Goal: Transaction & Acquisition: Register for event/course

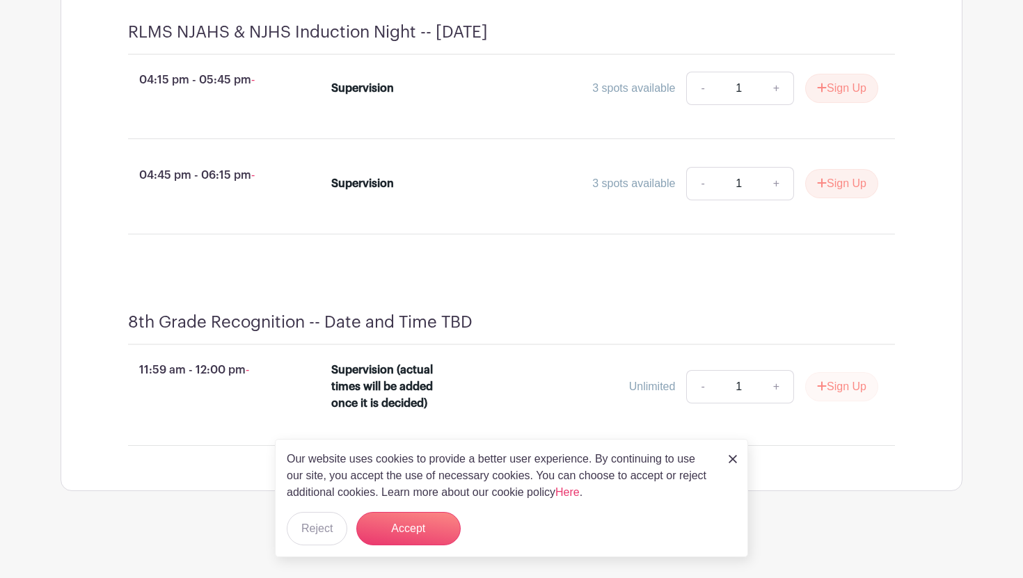
scroll to position [3697, 0]
click at [822, 389] on icon "submit" at bounding box center [822, 386] width 10 height 11
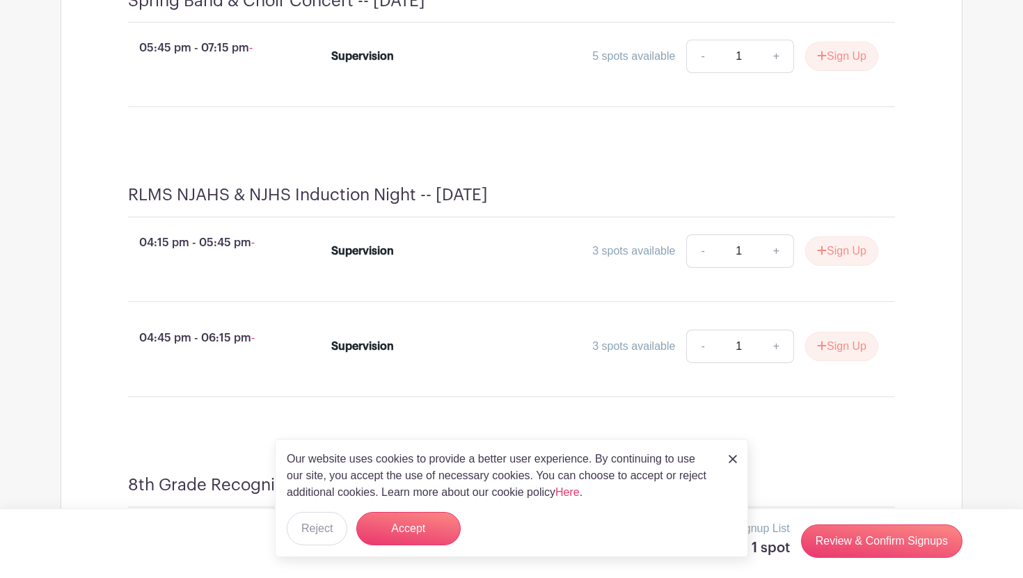
scroll to position [4015, 0]
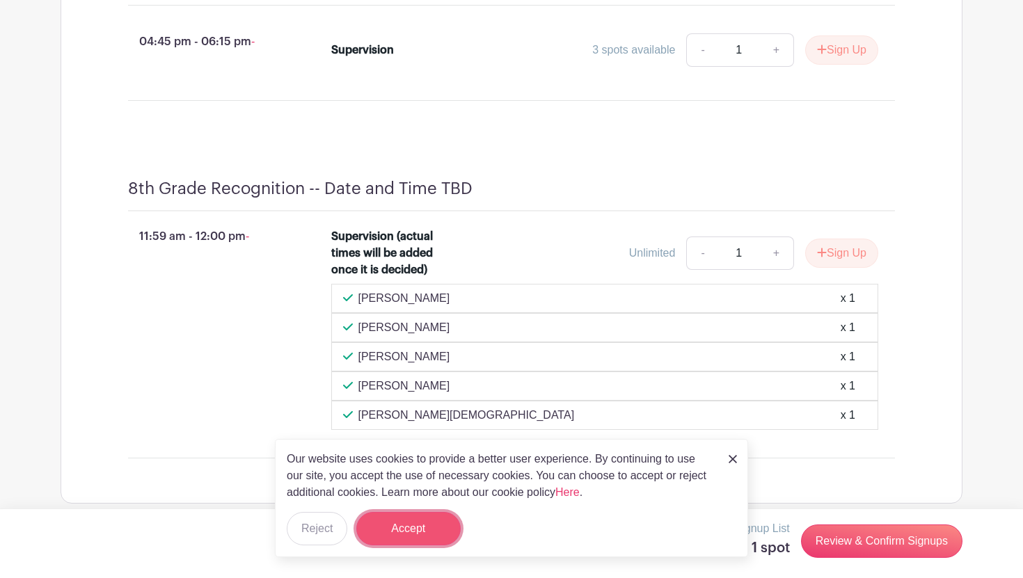
click at [404, 532] on button "Accept" at bounding box center [408, 528] width 104 height 33
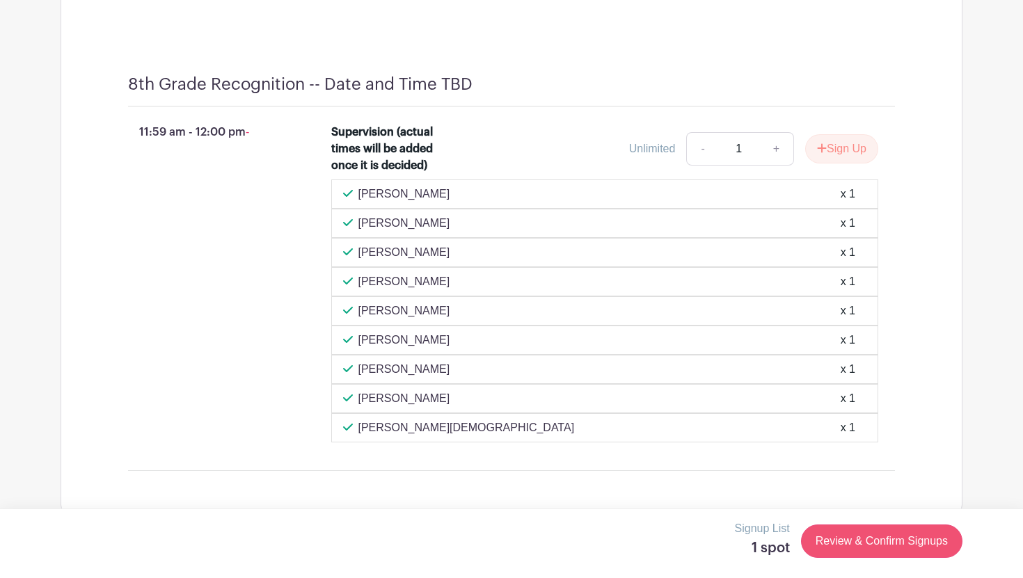
scroll to position [4779, 0]
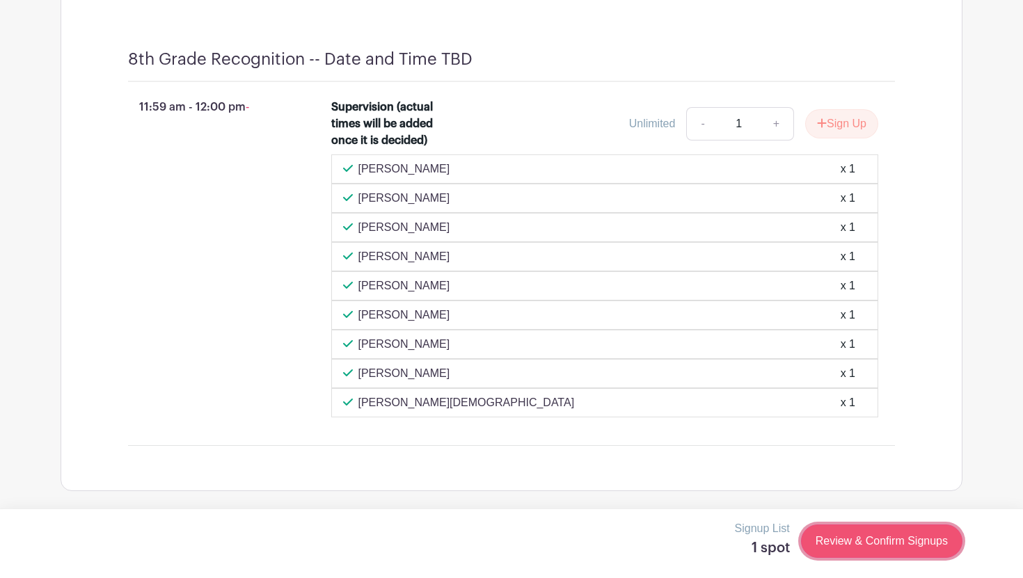
click at [838, 548] on link "Review & Confirm Signups" at bounding box center [881, 541] width 161 height 33
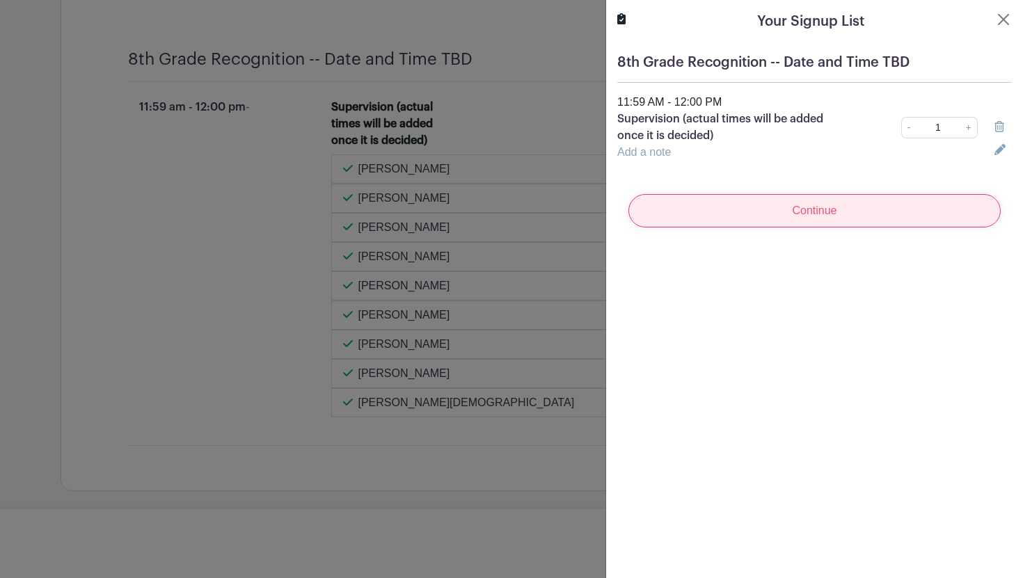
click at [822, 207] on input "Continue" at bounding box center [814, 210] width 372 height 33
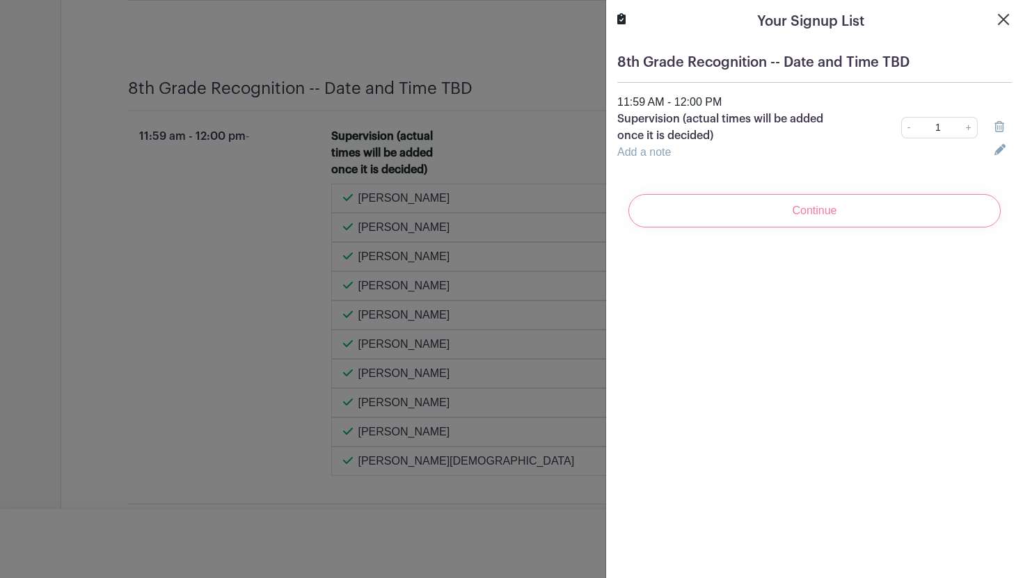
scroll to position [4896, 0]
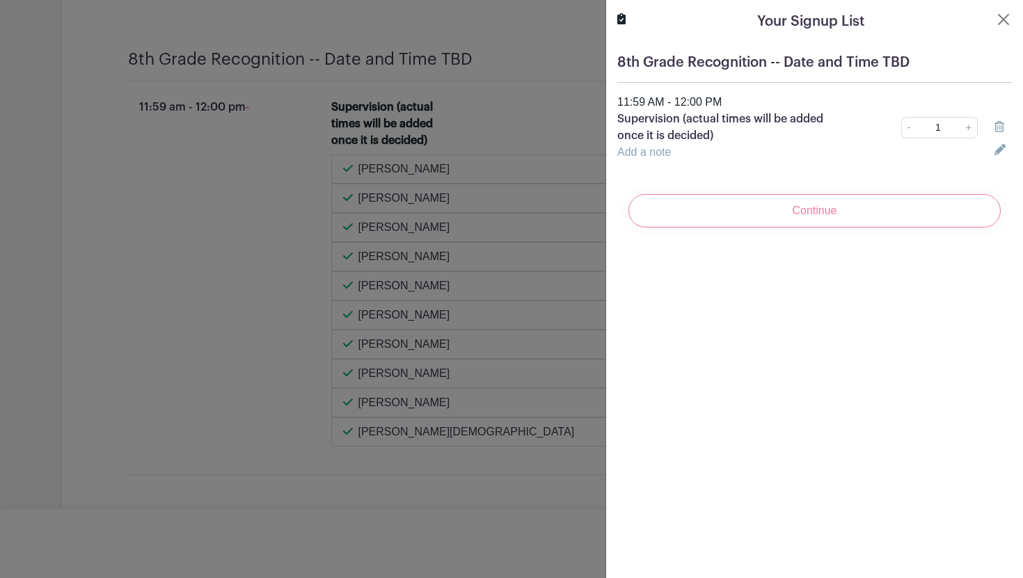
click at [767, 208] on div "Continue" at bounding box center [814, 211] width 395 height 56
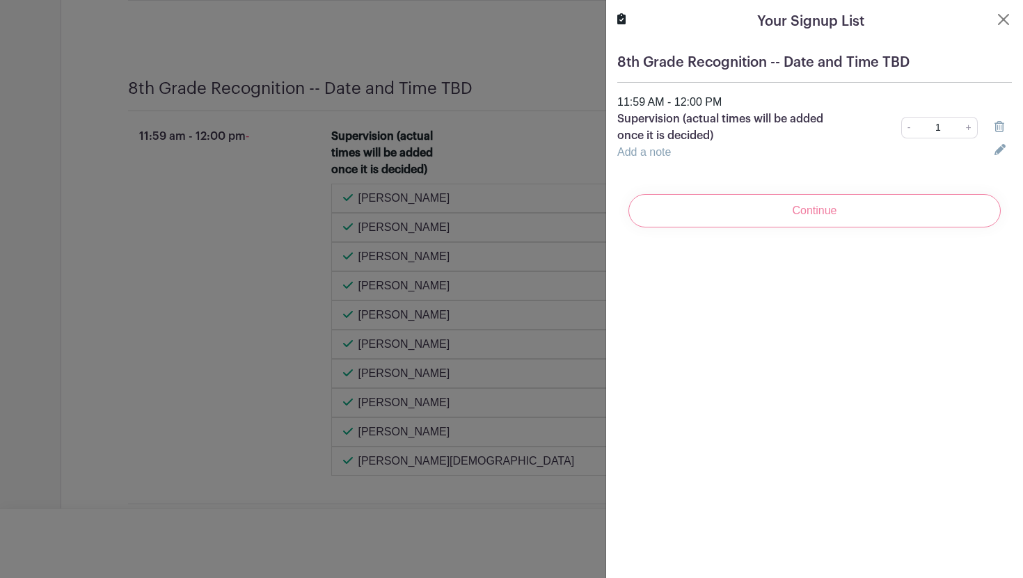
scroll to position [4925, 0]
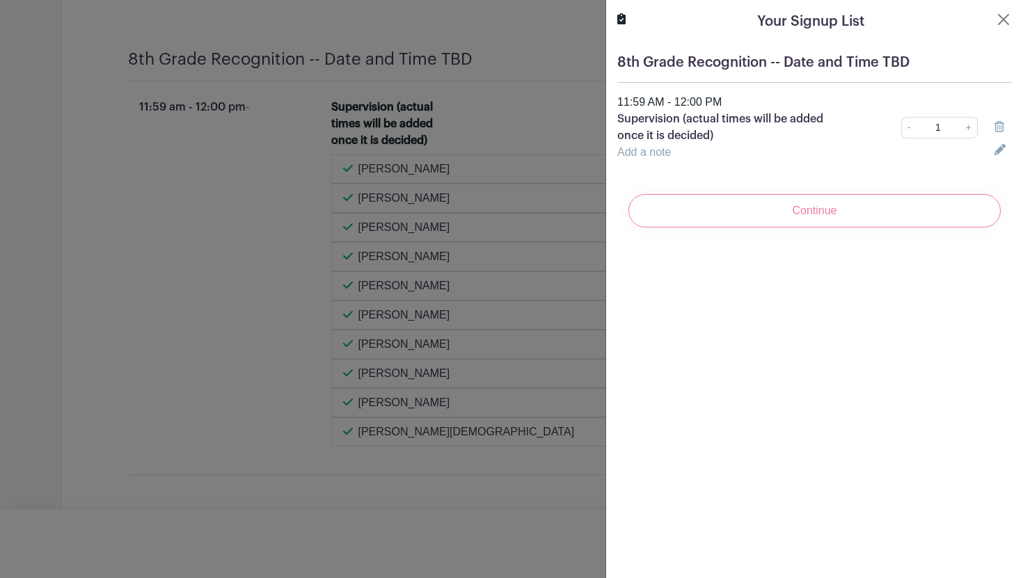
click at [822, 214] on div "Continue" at bounding box center [814, 211] width 395 height 56
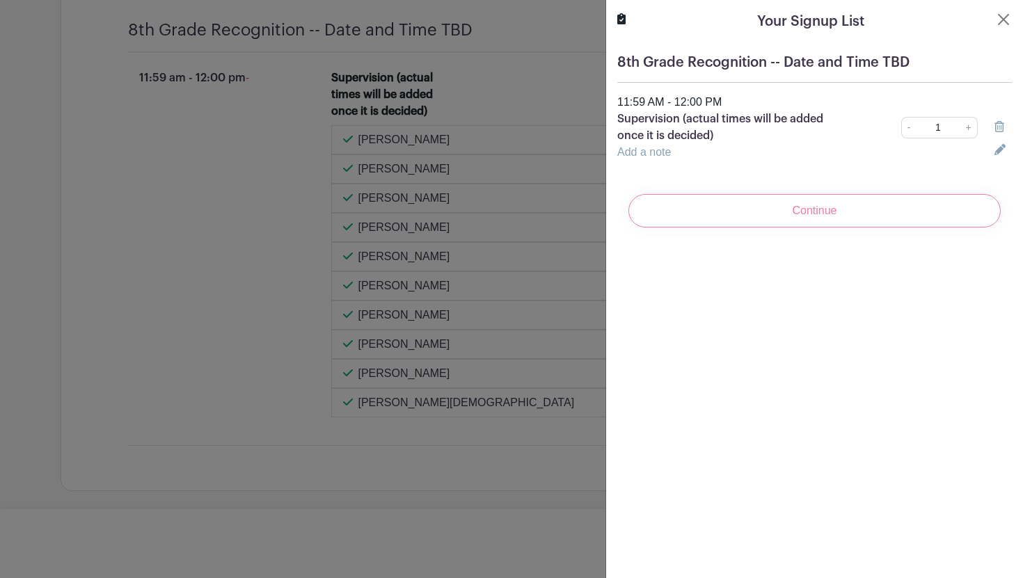
click at [836, 212] on div "Continue" at bounding box center [814, 211] width 395 height 56
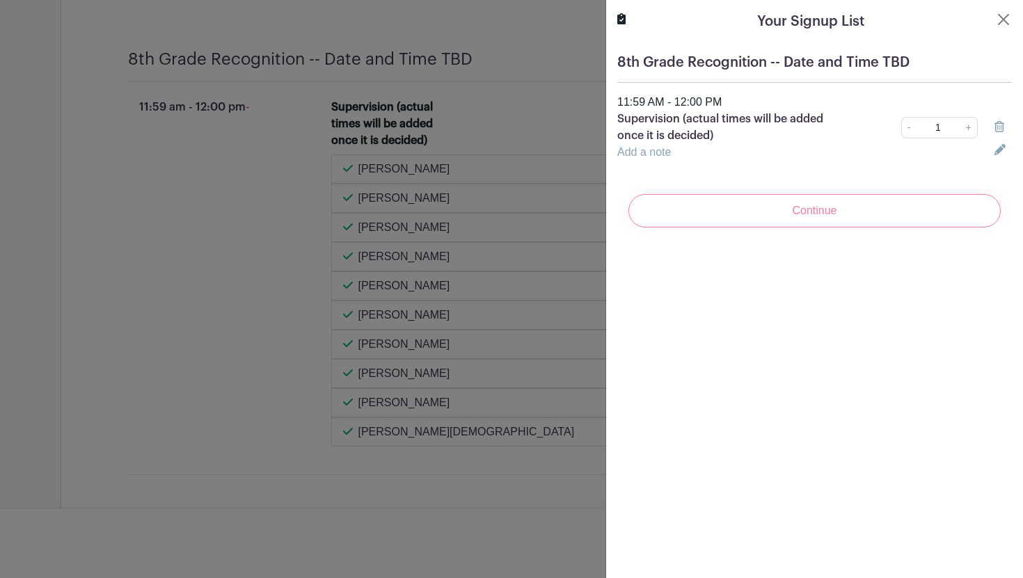
click at [854, 209] on div "Continue" at bounding box center [814, 211] width 395 height 56
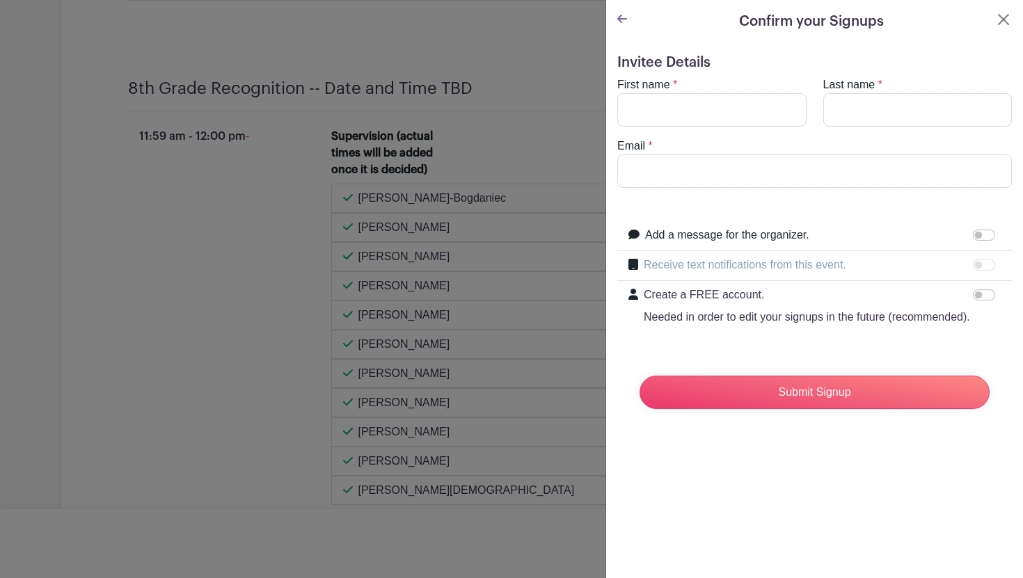
scroll to position [5008, 0]
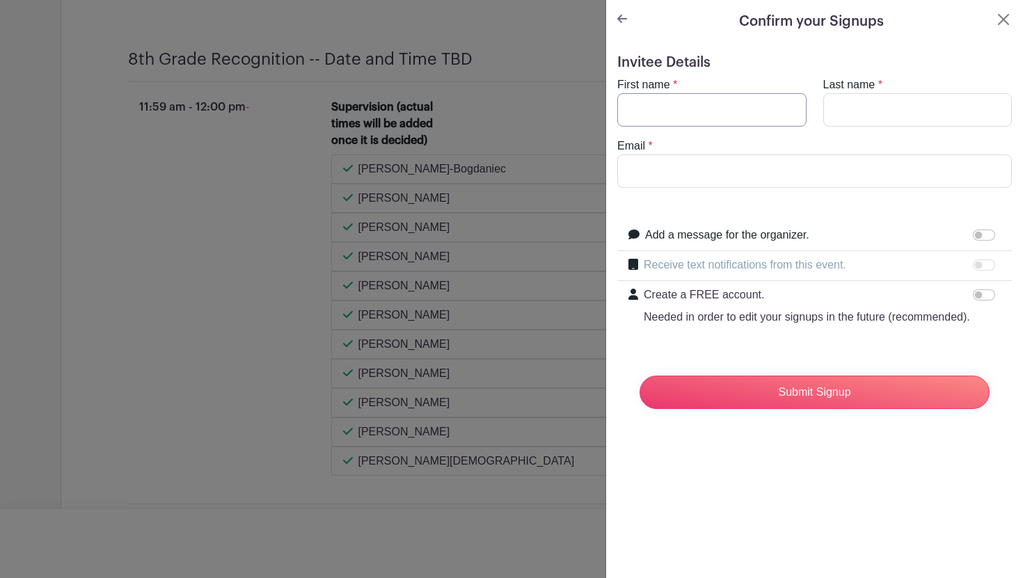
click at [722, 110] on input "First name" at bounding box center [711, 109] width 189 height 33
type input "[PERSON_NAME]"
type input "[EMAIL_ADDRESS][DOMAIN_NAME]"
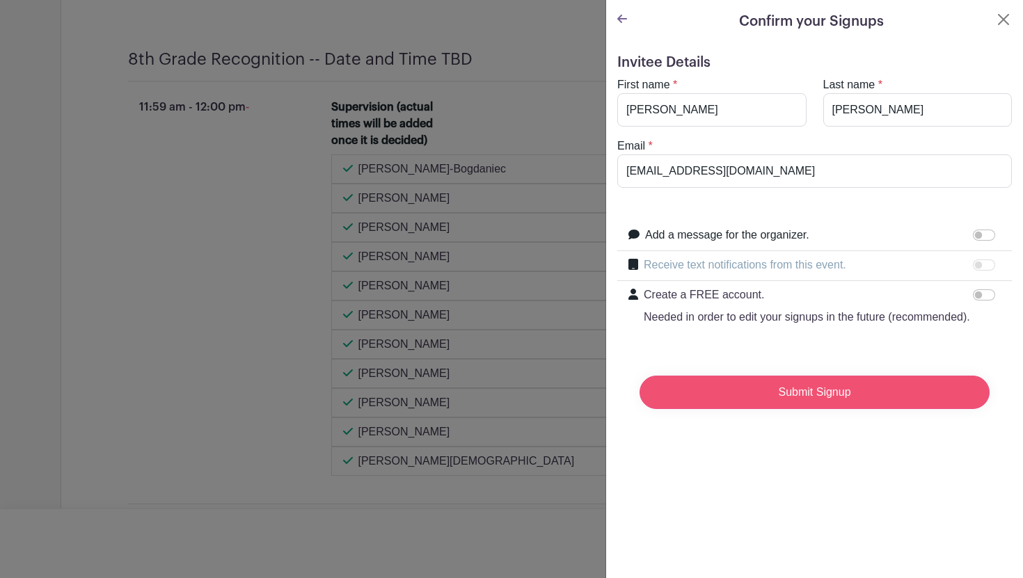
scroll to position [5037, 0]
click at [849, 396] on input "Submit Signup" at bounding box center [814, 392] width 350 height 33
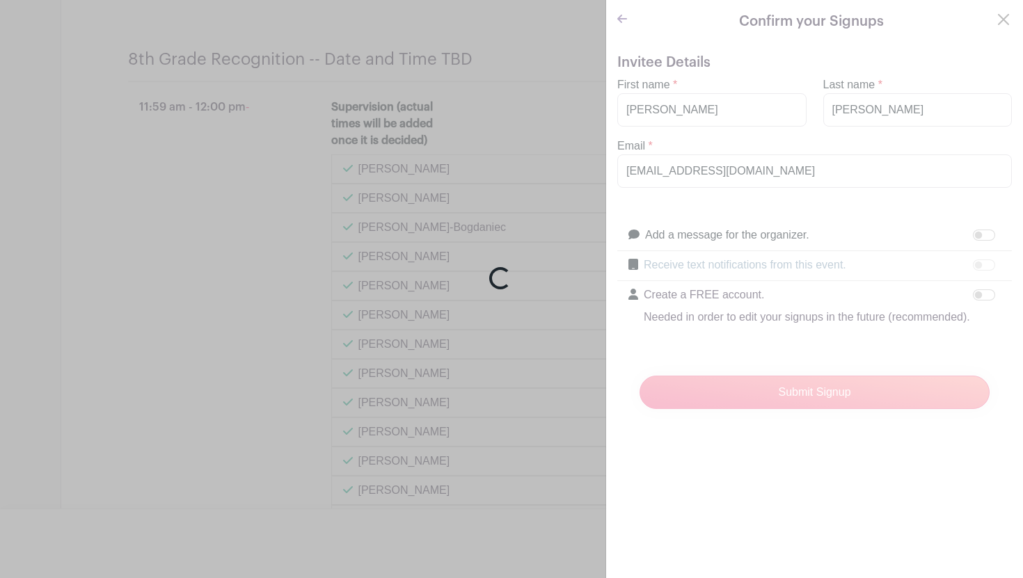
scroll to position [5184, 0]
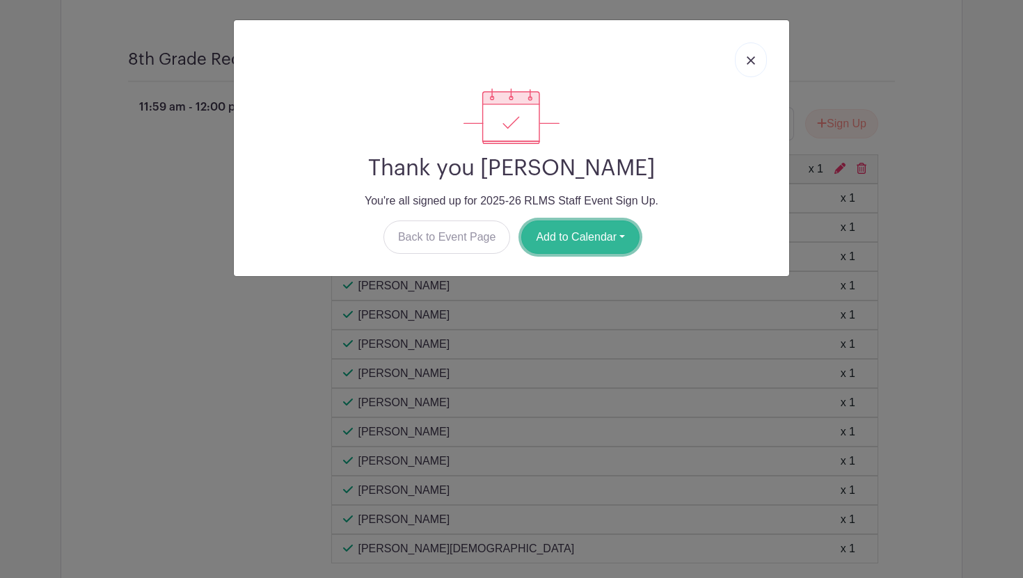
click at [546, 242] on button "Add to Calendar" at bounding box center [580, 237] width 118 height 33
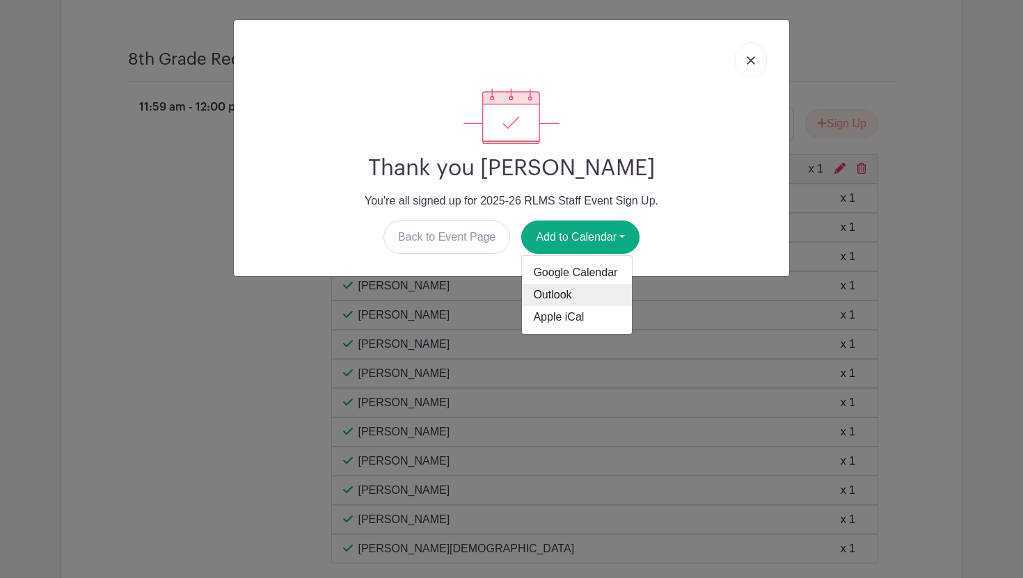
click at [545, 297] on link "Outlook" at bounding box center [577, 295] width 110 height 22
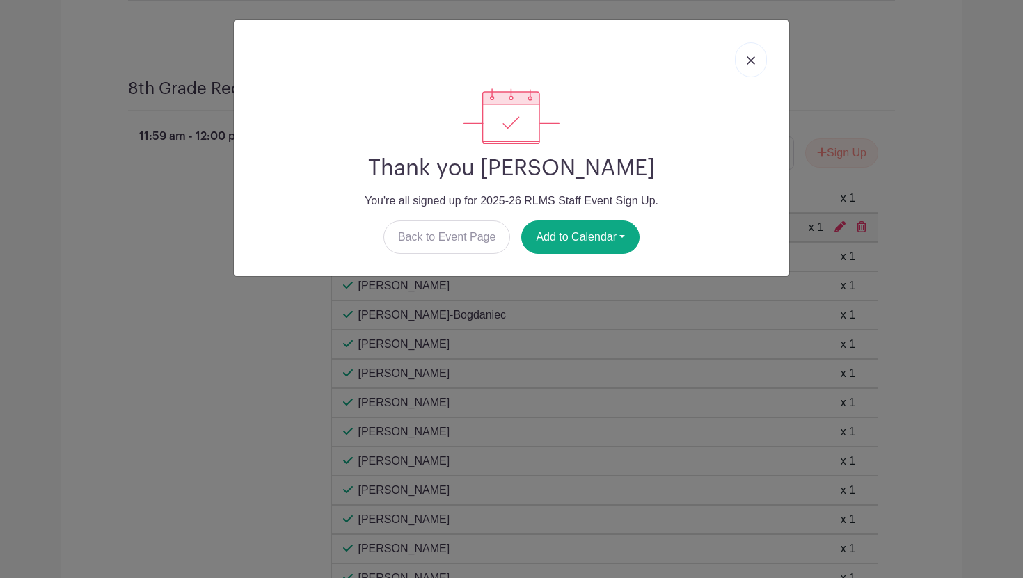
scroll to position [5330, 0]
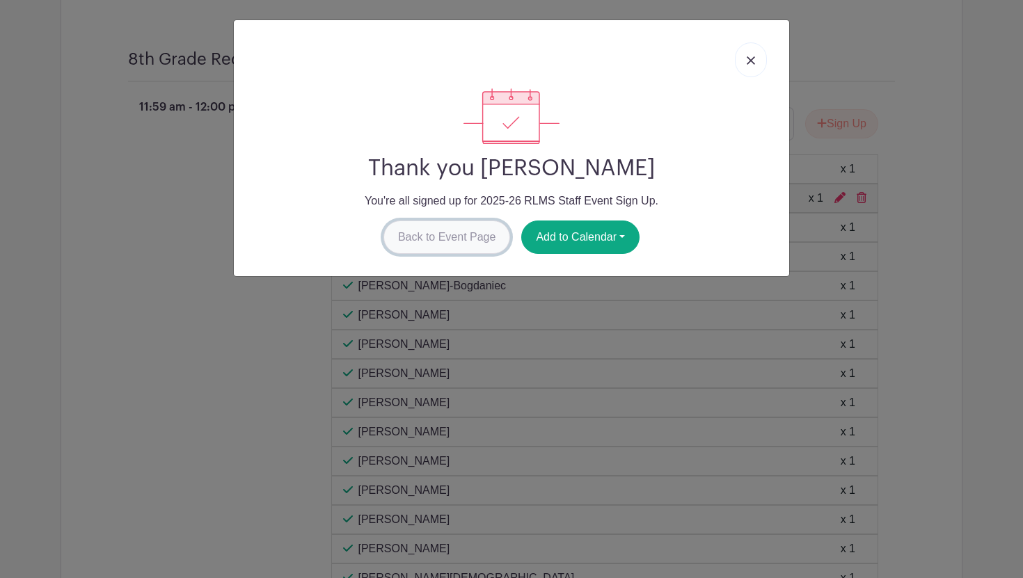
click at [458, 231] on link "Back to Event Page" at bounding box center [446, 237] width 127 height 33
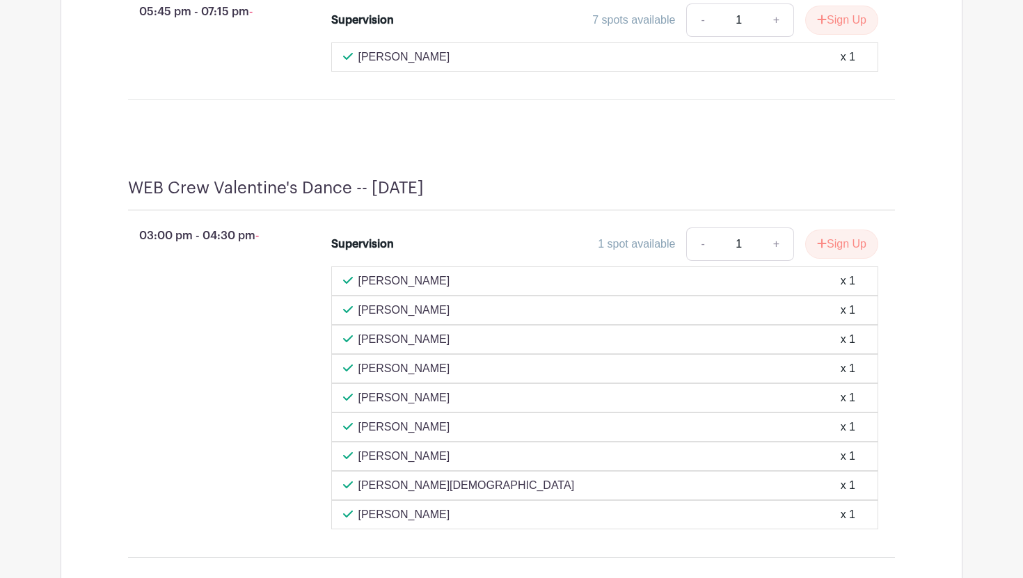
scroll to position [3456, 0]
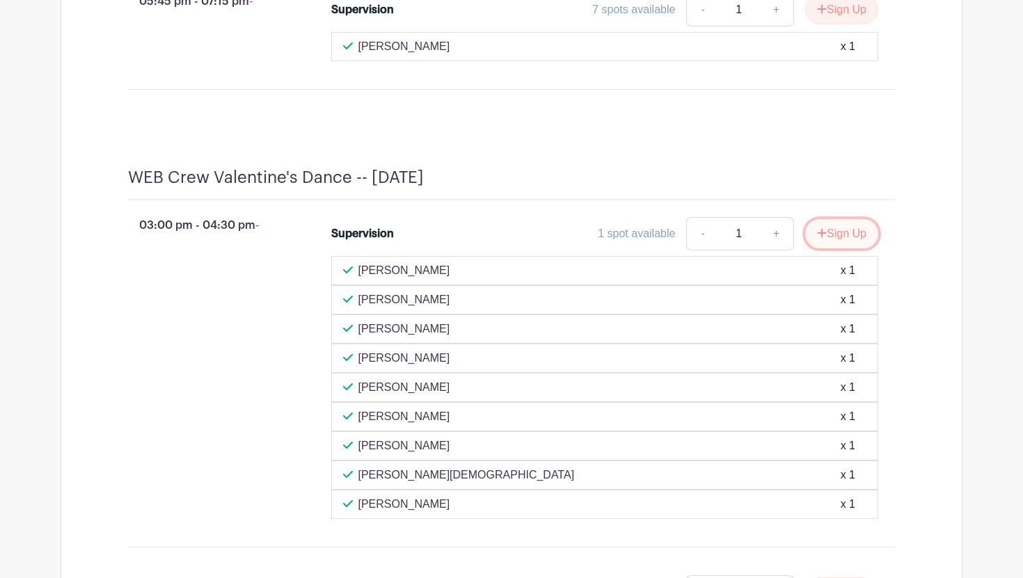
click at [825, 248] on button "Sign Up" at bounding box center [841, 233] width 73 height 29
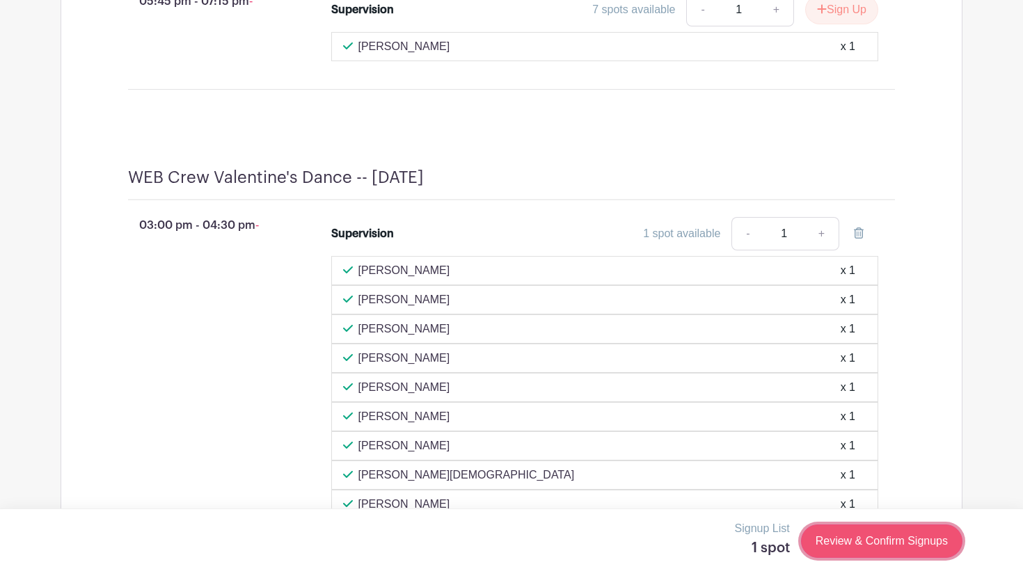
click at [827, 552] on link "Review & Confirm Signups" at bounding box center [881, 541] width 161 height 33
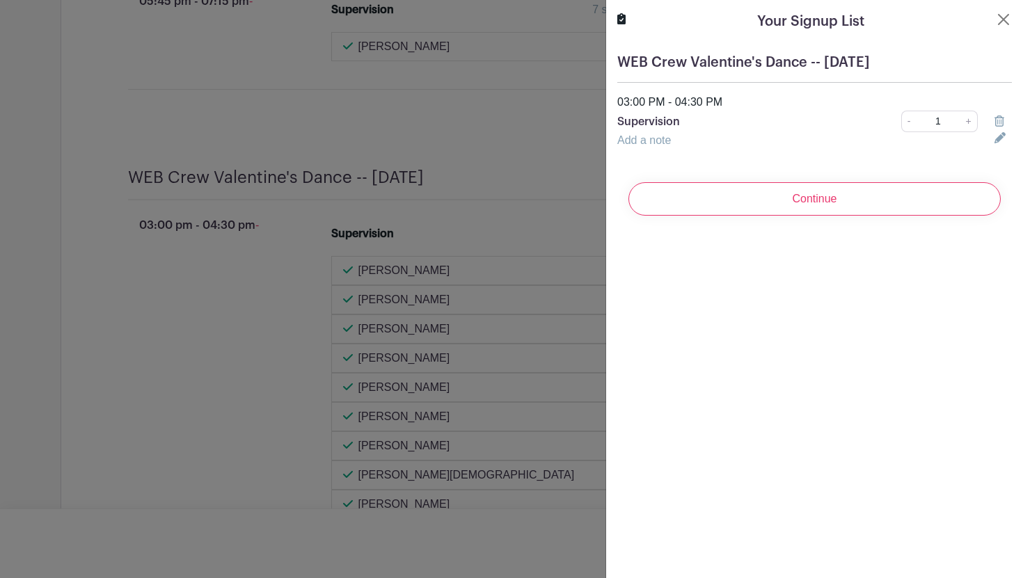
scroll to position [3514, 0]
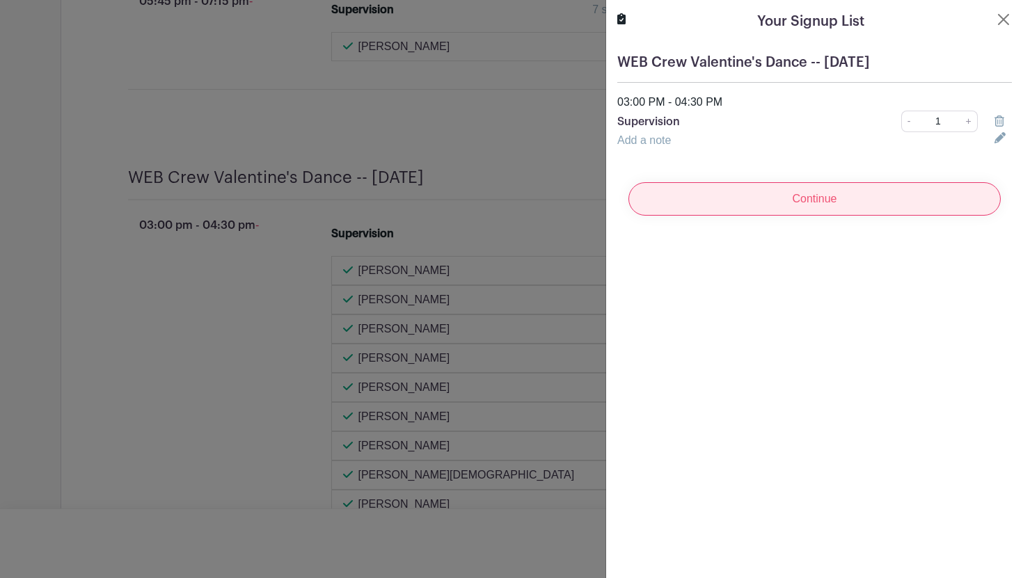
click at [708, 198] on input "Continue" at bounding box center [814, 198] width 372 height 33
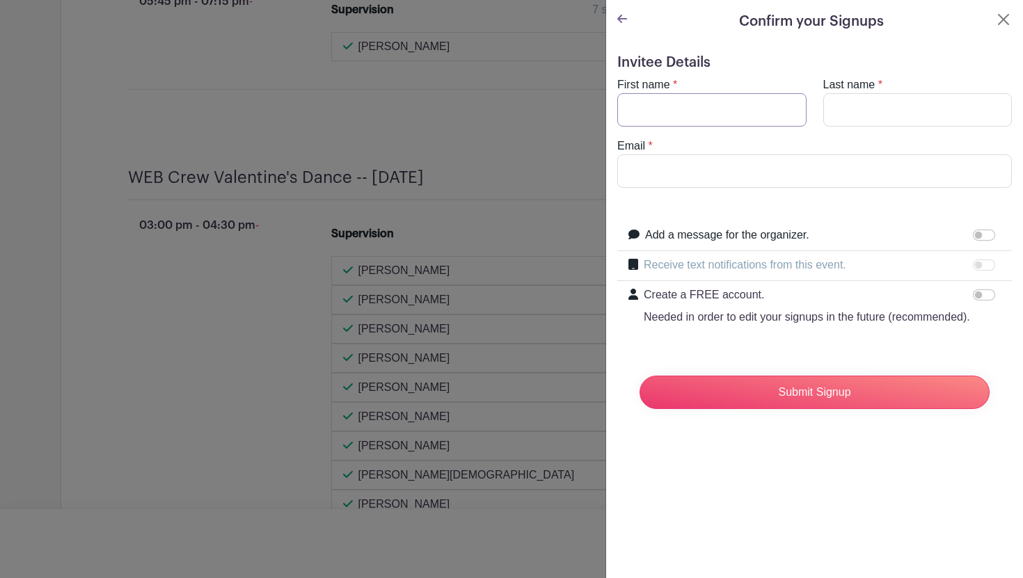
click at [650, 115] on input "First name" at bounding box center [711, 109] width 189 height 33
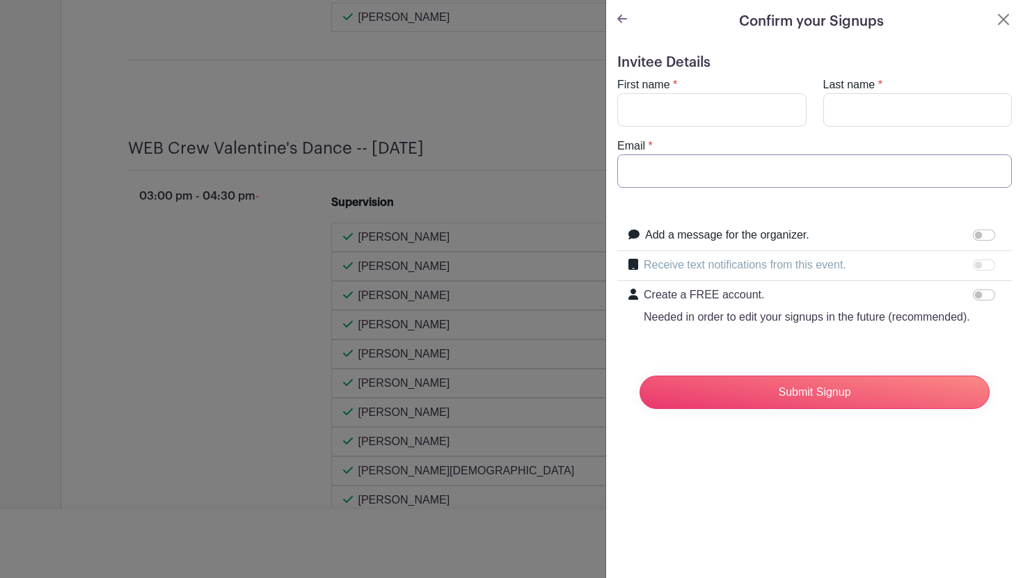
click at [717, 167] on input "Email" at bounding box center [814, 170] width 395 height 33
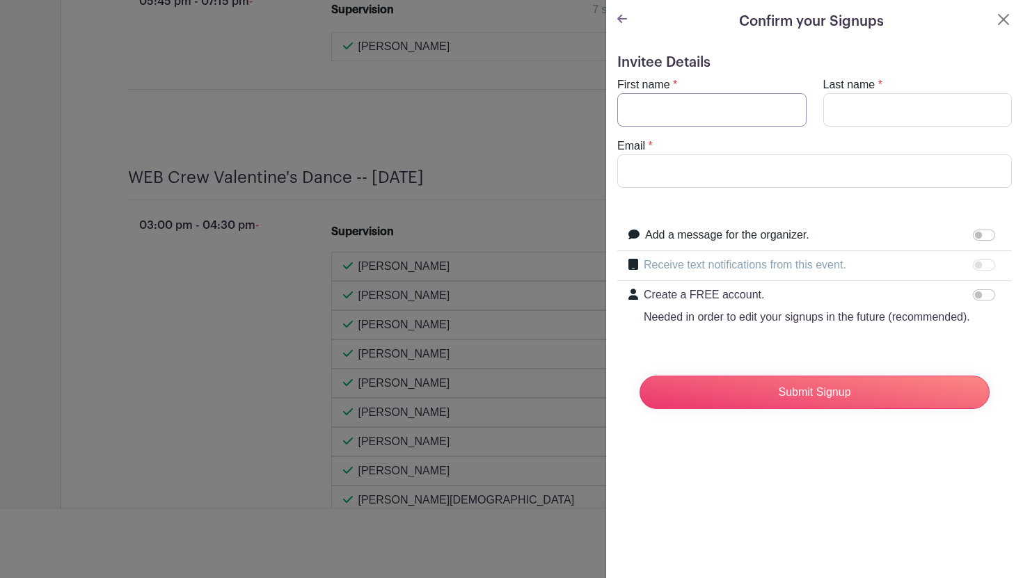
click at [685, 97] on input "First name" at bounding box center [711, 109] width 189 height 33
click at [685, 105] on input "First name" at bounding box center [711, 109] width 189 height 33
type input "[PERSON_NAME]"
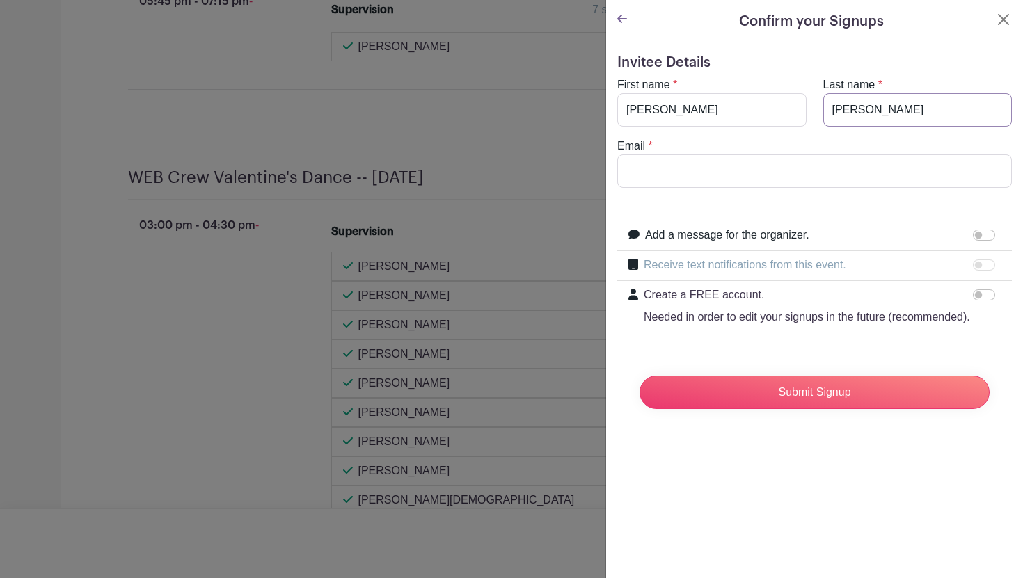
type input "[EMAIL_ADDRESS][DOMAIN_NAME]"
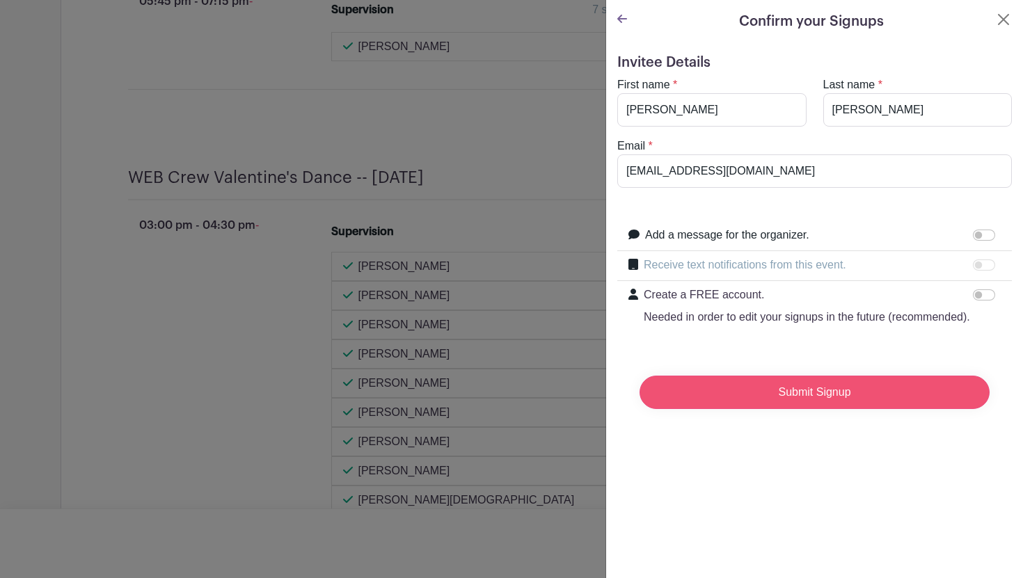
click at [756, 397] on input "Submit Signup" at bounding box center [814, 392] width 350 height 33
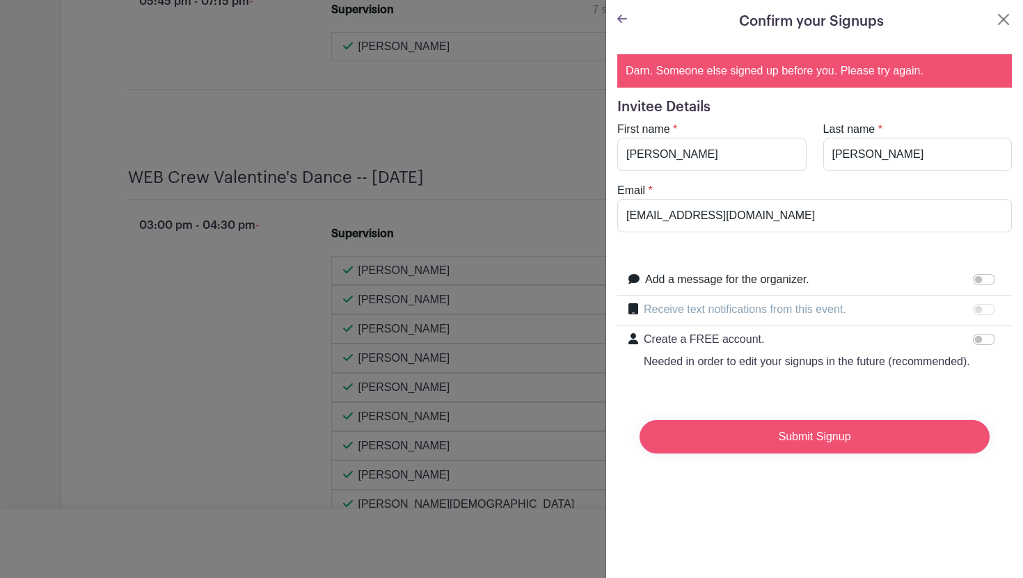
click at [795, 433] on input "Submit Signup" at bounding box center [814, 436] width 350 height 33
click at [1007, 22] on button "Close" at bounding box center [1003, 19] width 17 height 17
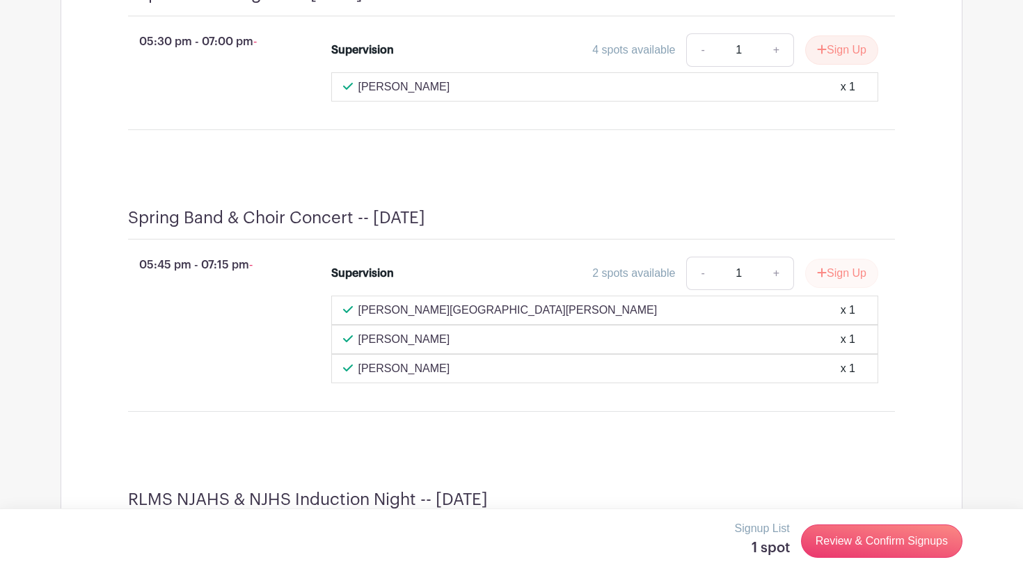
scroll to position [5213, 0]
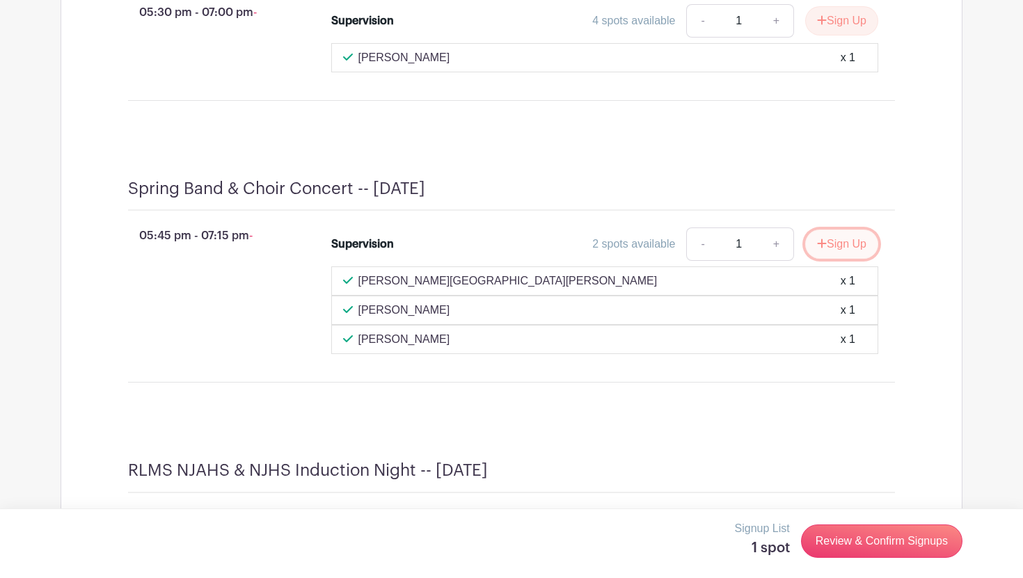
click at [829, 259] on button "Sign Up" at bounding box center [841, 244] width 73 height 29
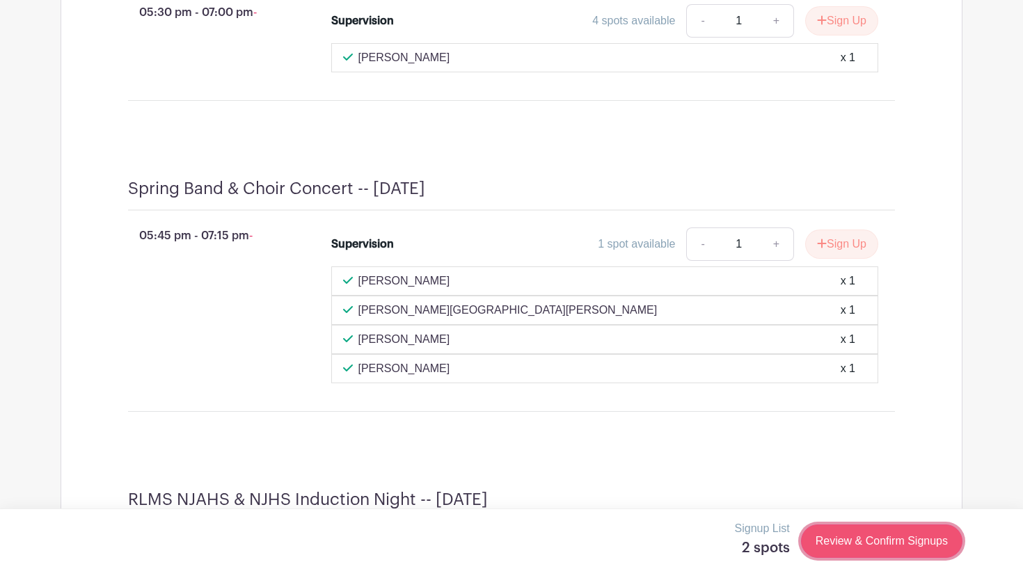
click at [845, 543] on link "Review & Confirm Signups" at bounding box center [881, 541] width 161 height 33
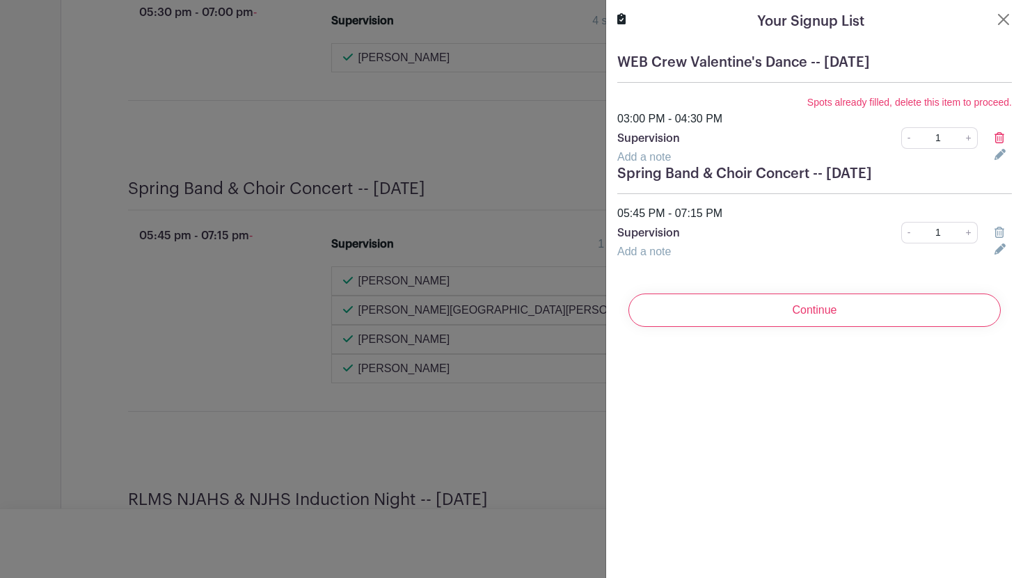
scroll to position [5351, 0]
click at [1000, 140] on icon at bounding box center [999, 137] width 10 height 11
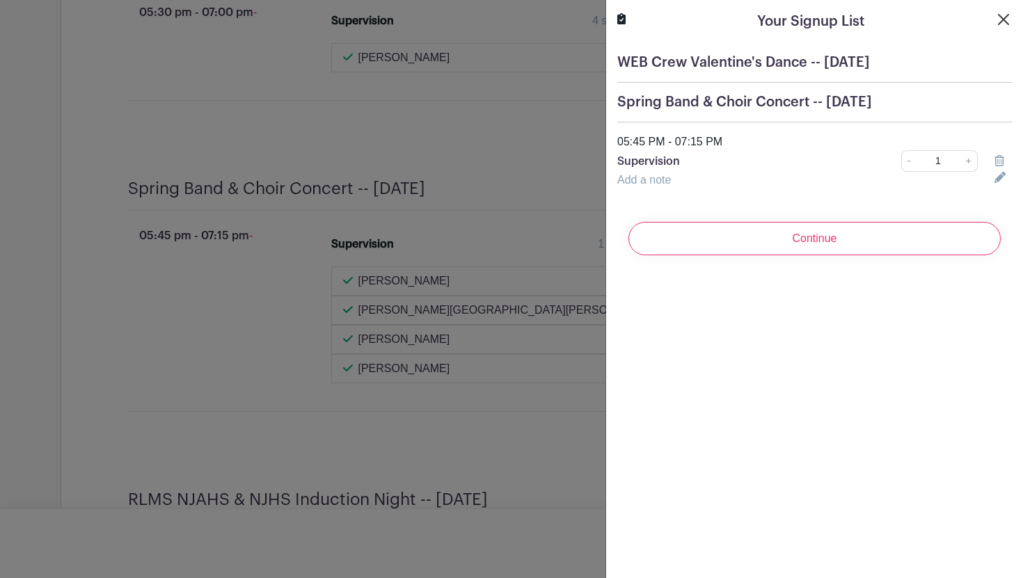
scroll to position [5376, 0]
click at [1003, 22] on button "Close" at bounding box center [1003, 19] width 17 height 17
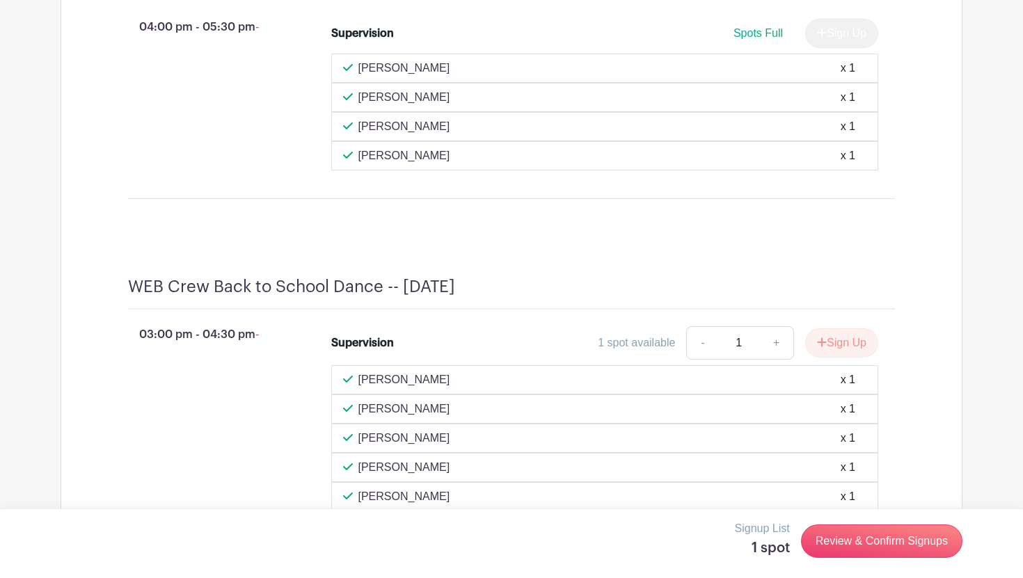
scroll to position [991, 0]
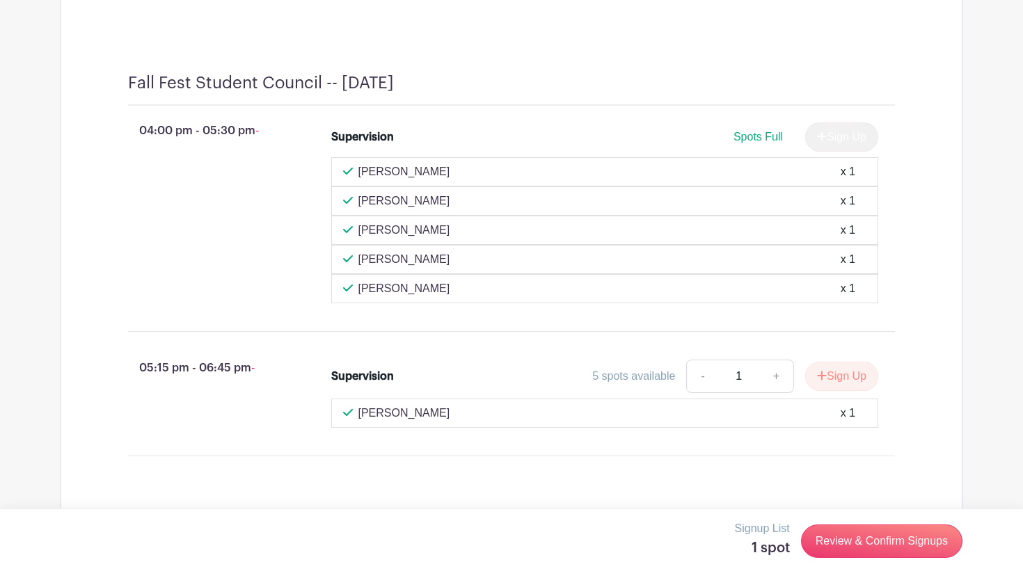
scroll to position [2231, 0]
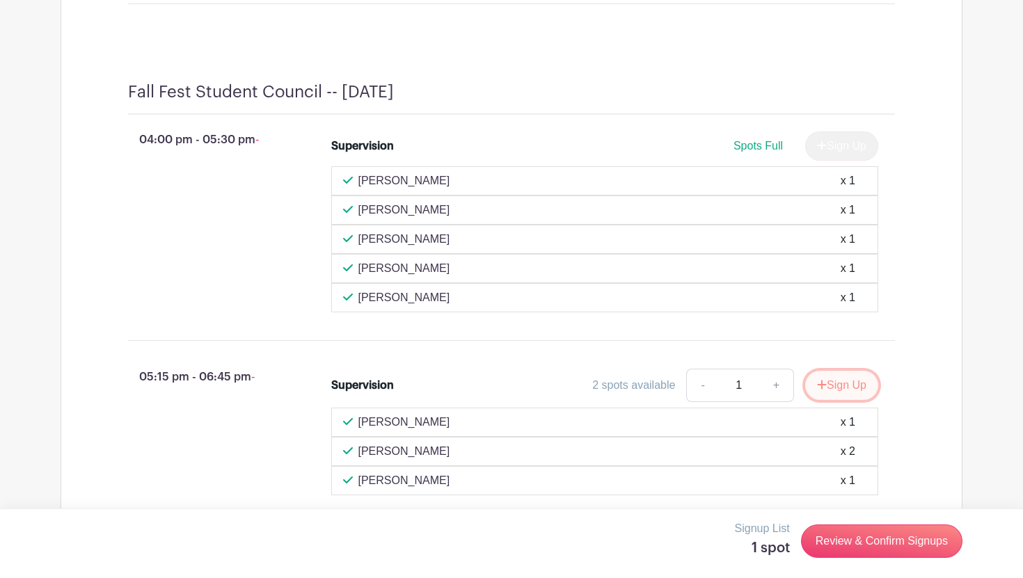
click at [850, 400] on button "Sign Up" at bounding box center [841, 385] width 73 height 29
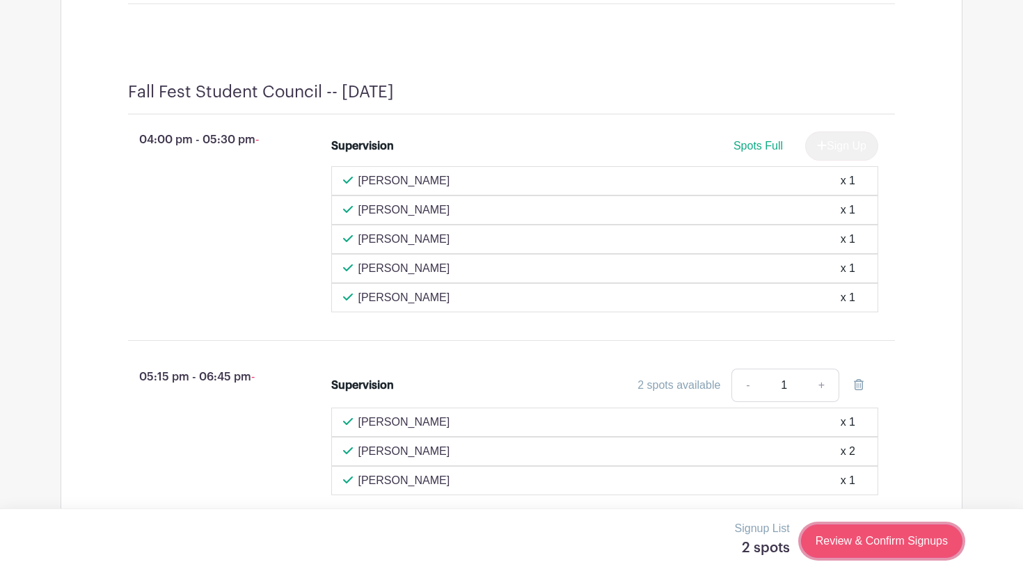
click at [852, 543] on link "Review & Confirm Signups" at bounding box center [881, 541] width 161 height 33
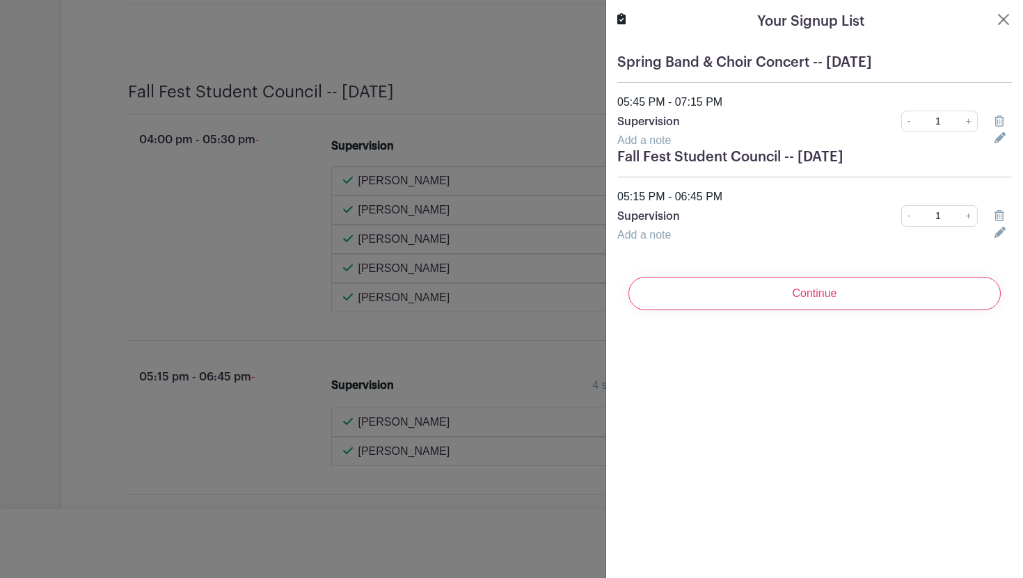
click at [997, 214] on icon at bounding box center [999, 215] width 10 height 11
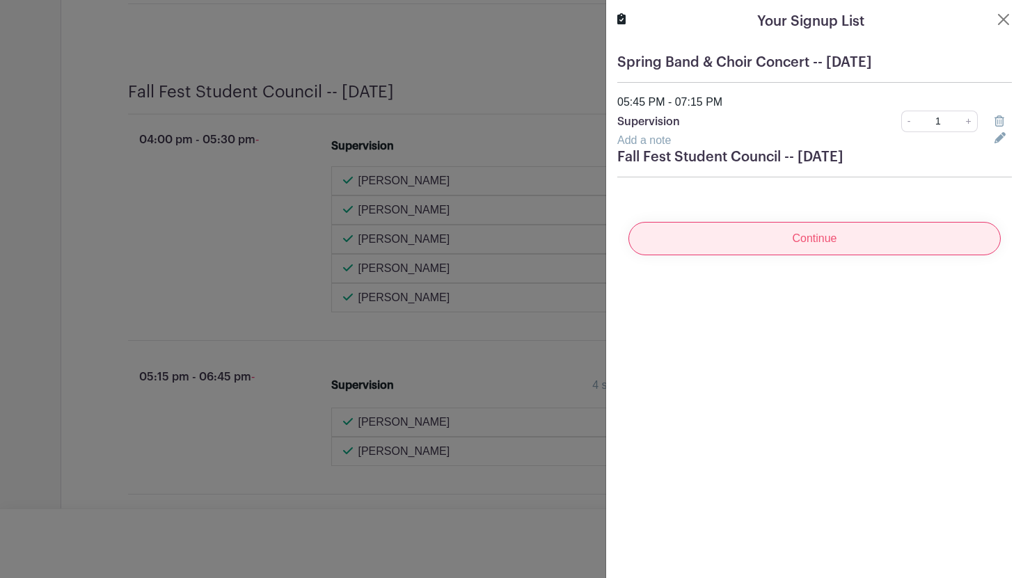
click at [795, 240] on input "Continue" at bounding box center [814, 238] width 372 height 33
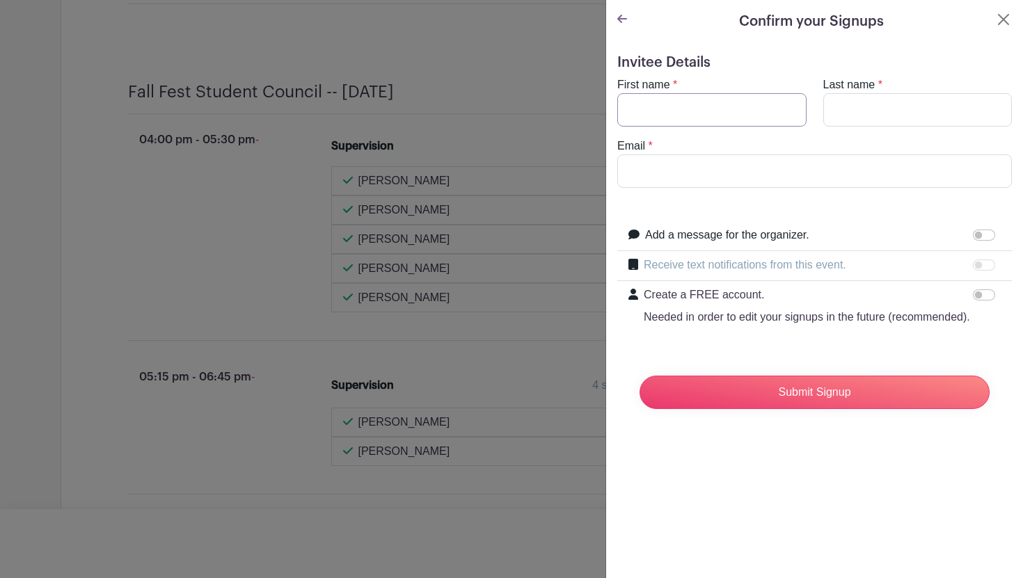
click at [776, 115] on input "First name" at bounding box center [711, 109] width 189 height 33
type input "[PERSON_NAME]"
type input "[EMAIL_ADDRESS][DOMAIN_NAME]"
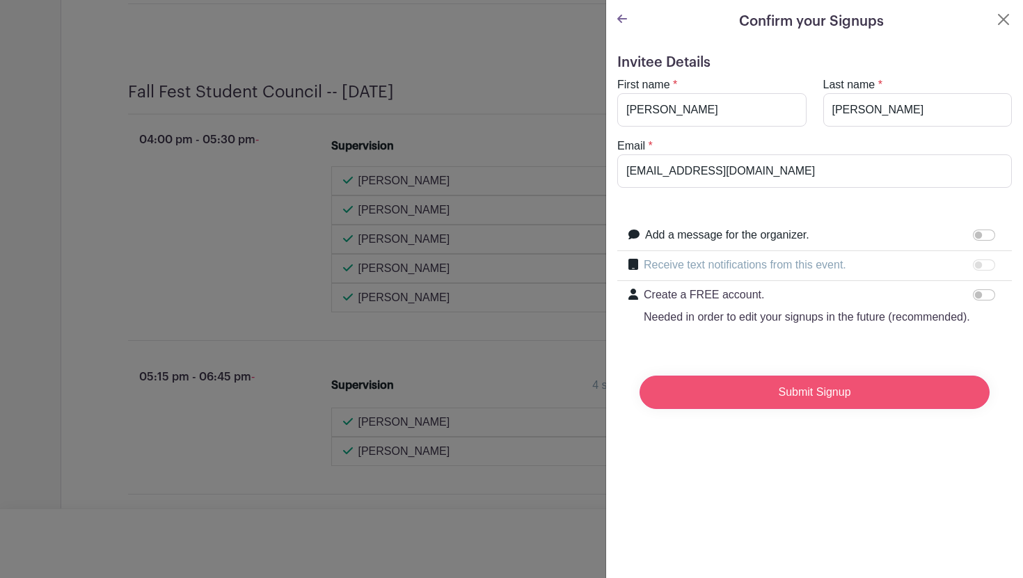
click at [857, 393] on input "Submit Signup" at bounding box center [814, 392] width 350 height 33
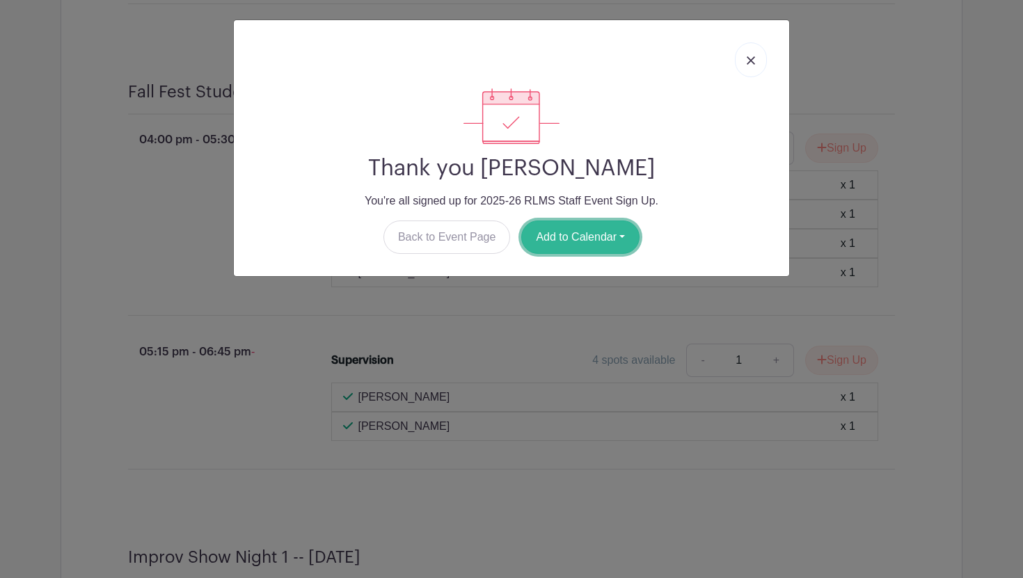
click at [561, 244] on button "Add to Calendar" at bounding box center [580, 237] width 118 height 33
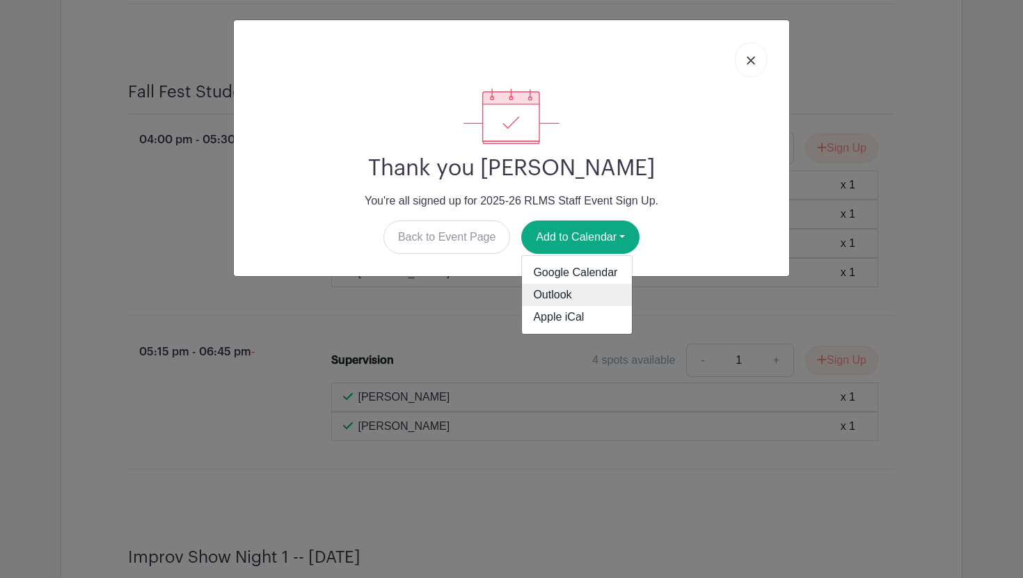
click at [552, 295] on link "Outlook" at bounding box center [577, 295] width 110 height 22
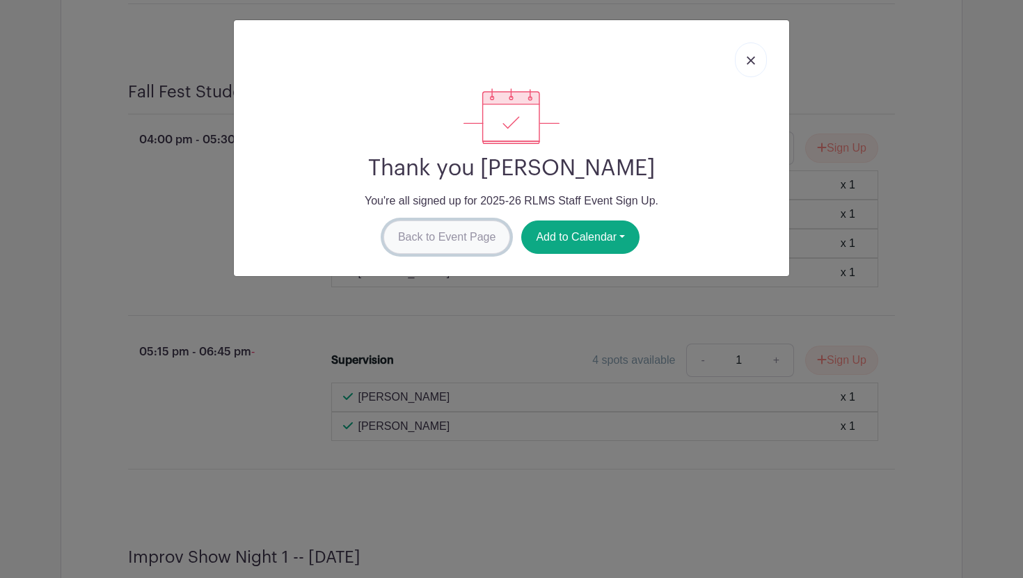
click at [420, 240] on link "Back to Event Page" at bounding box center [446, 237] width 127 height 33
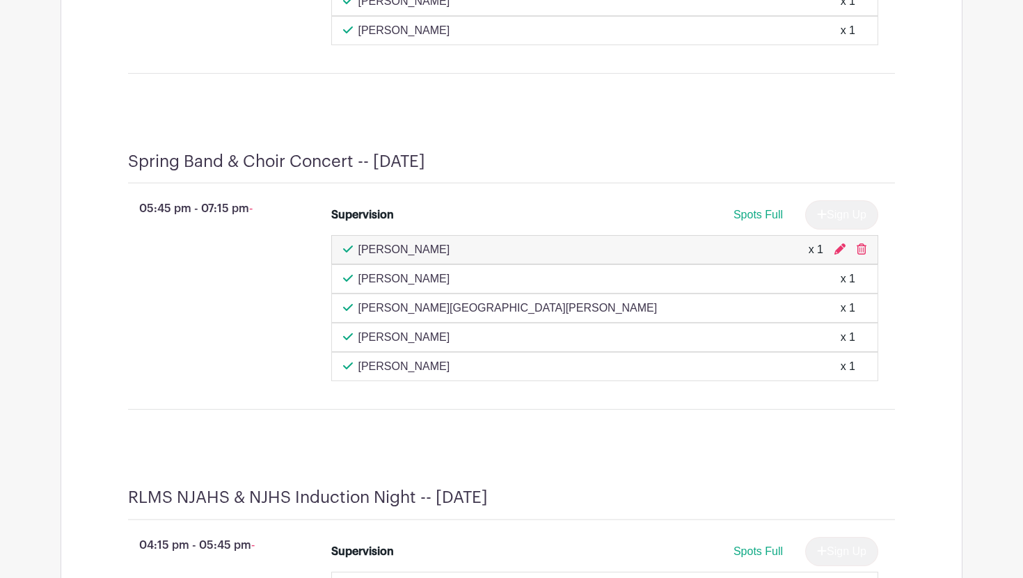
scroll to position [6279, 0]
